Goal: Navigation & Orientation: Find specific page/section

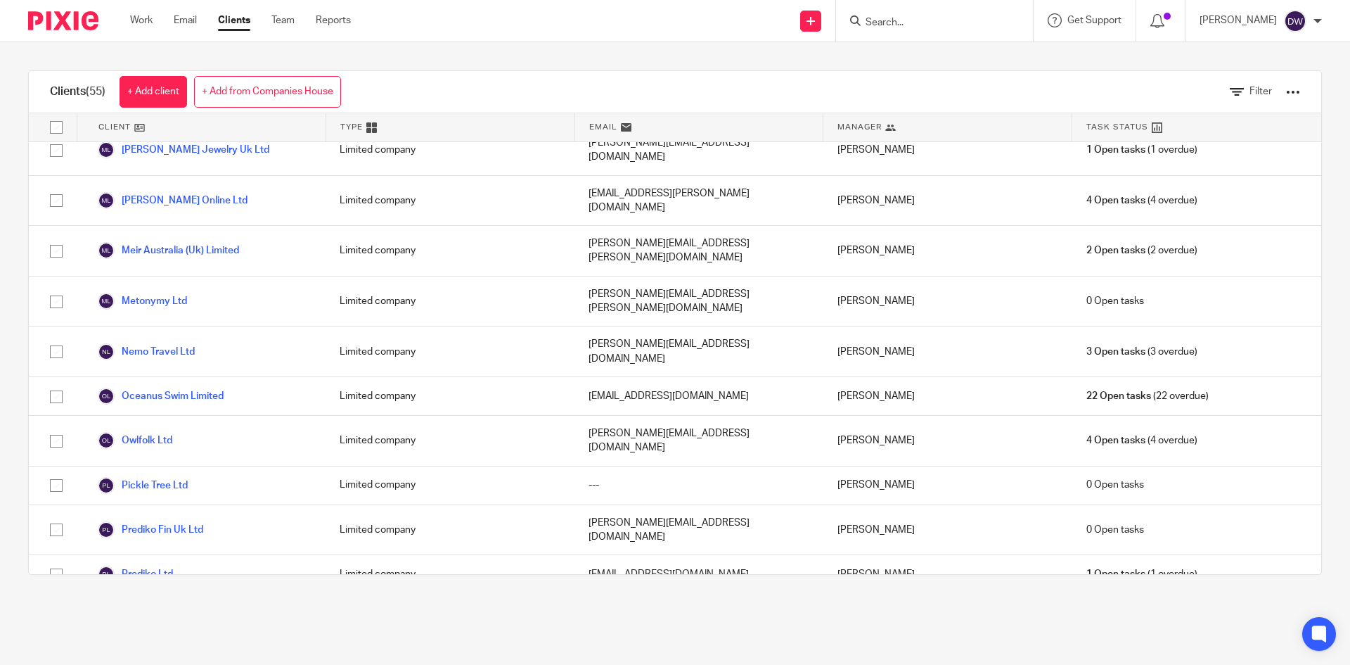
scroll to position [1688, 0]
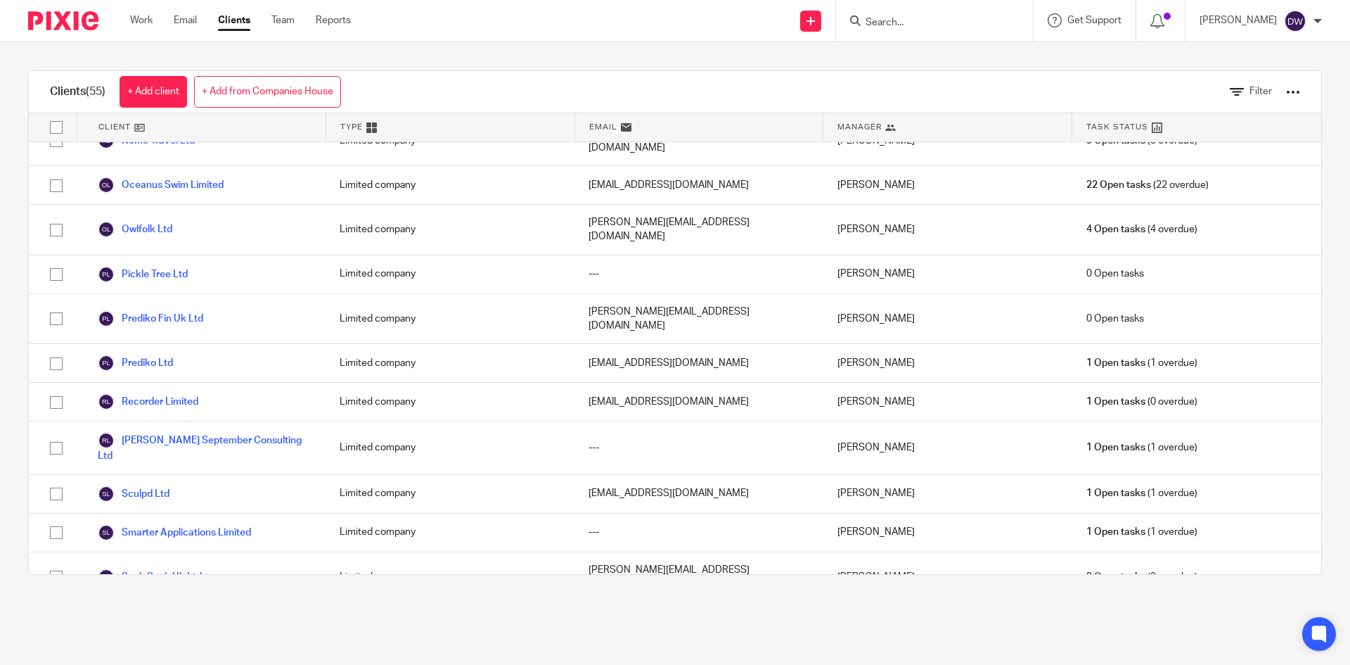
click at [171, 619] on link "[PERSON_NAME] Golf Limited" at bounding box center [177, 627] width 158 height 17
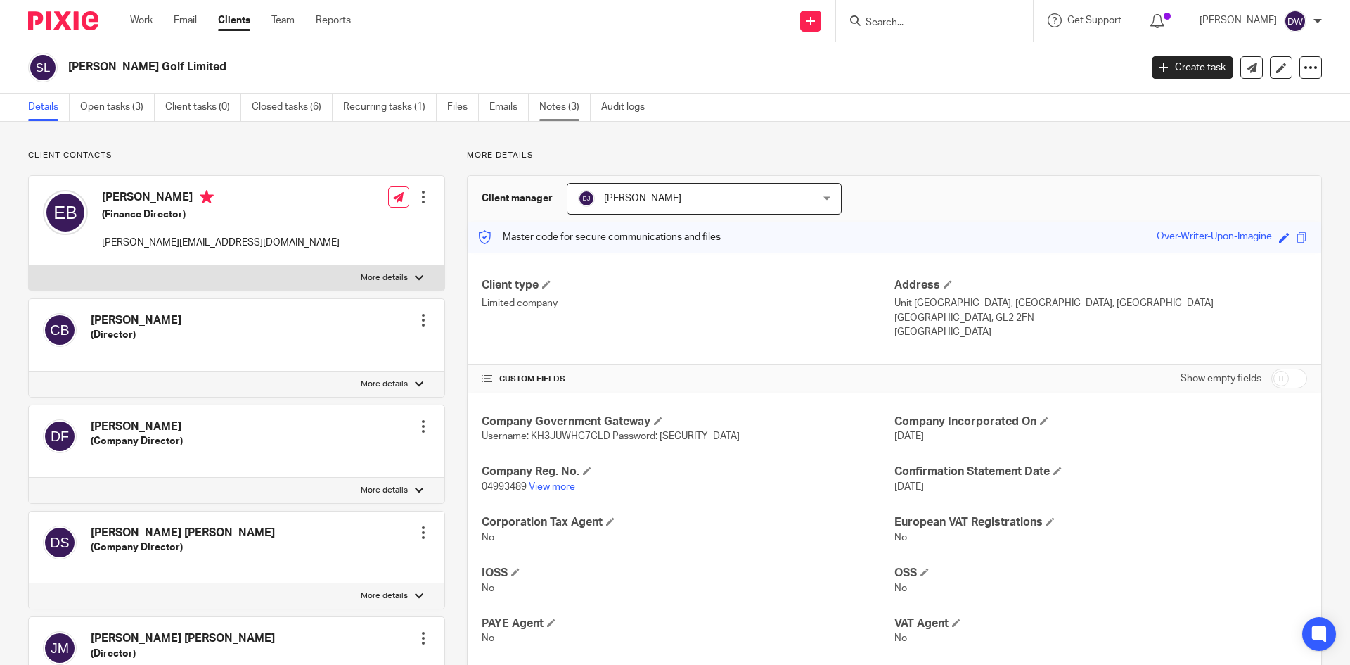
click at [576, 117] on link "Notes (3)" at bounding box center [564, 107] width 51 height 27
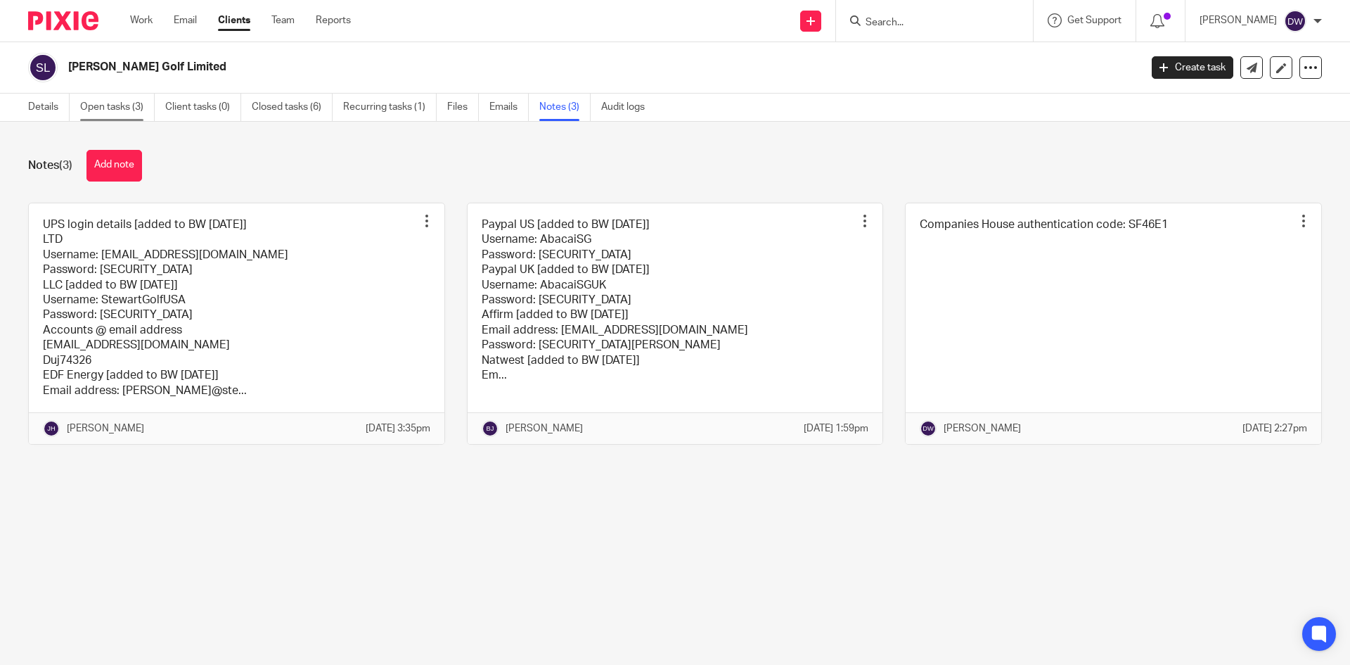
click at [144, 105] on link "Open tasks (3)" at bounding box center [117, 107] width 75 height 27
